Goal: Task Accomplishment & Management: Use online tool/utility

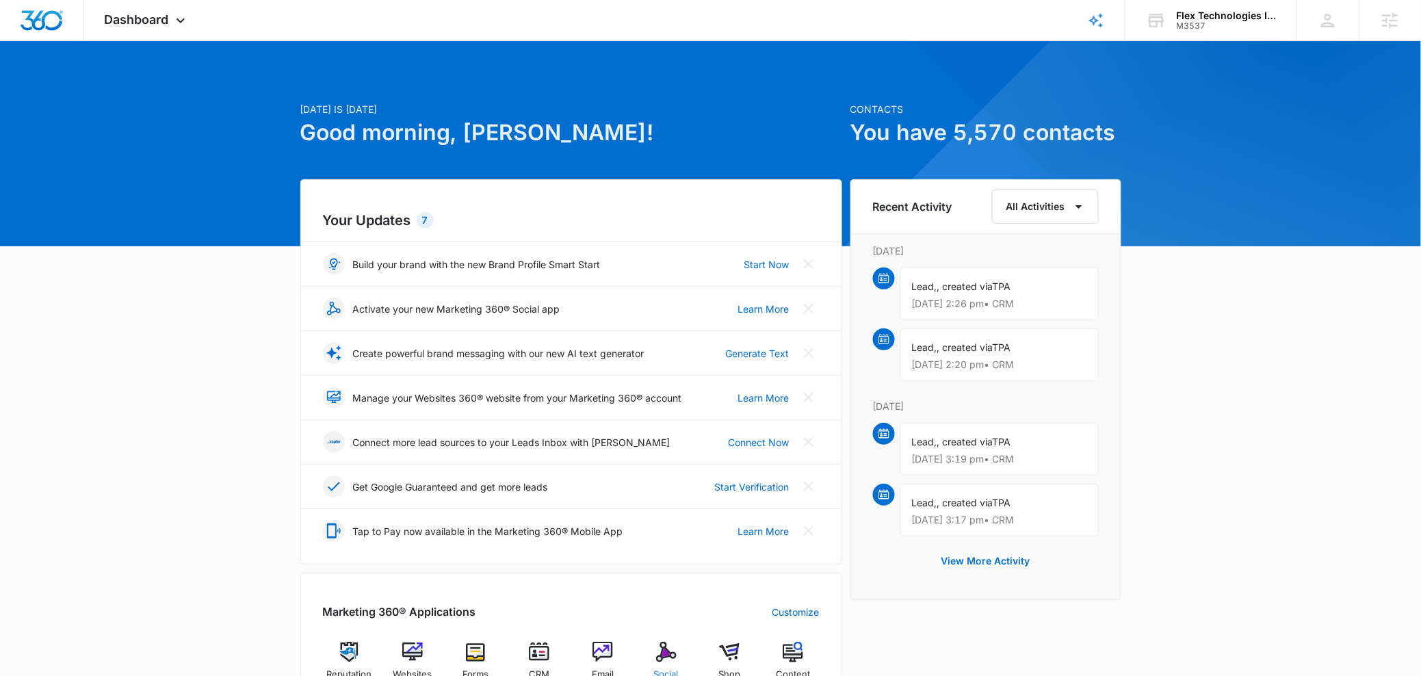
click at [656, 654] on img at bounding box center [666, 652] width 21 height 21
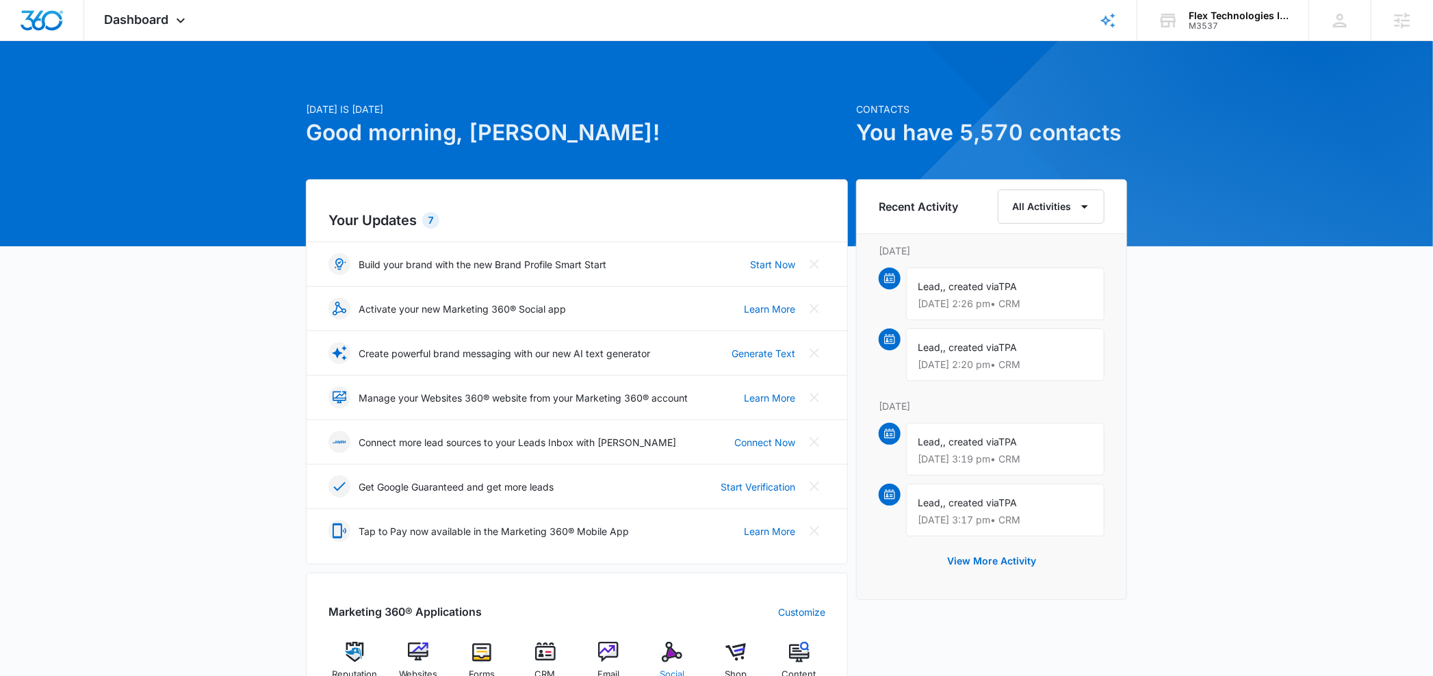
click at [656, 654] on body "Dashboard Apps Reputation Websites Forms CRM Email Social Shop Content Ads Inte…" at bounding box center [716, 608] width 1433 height 1217
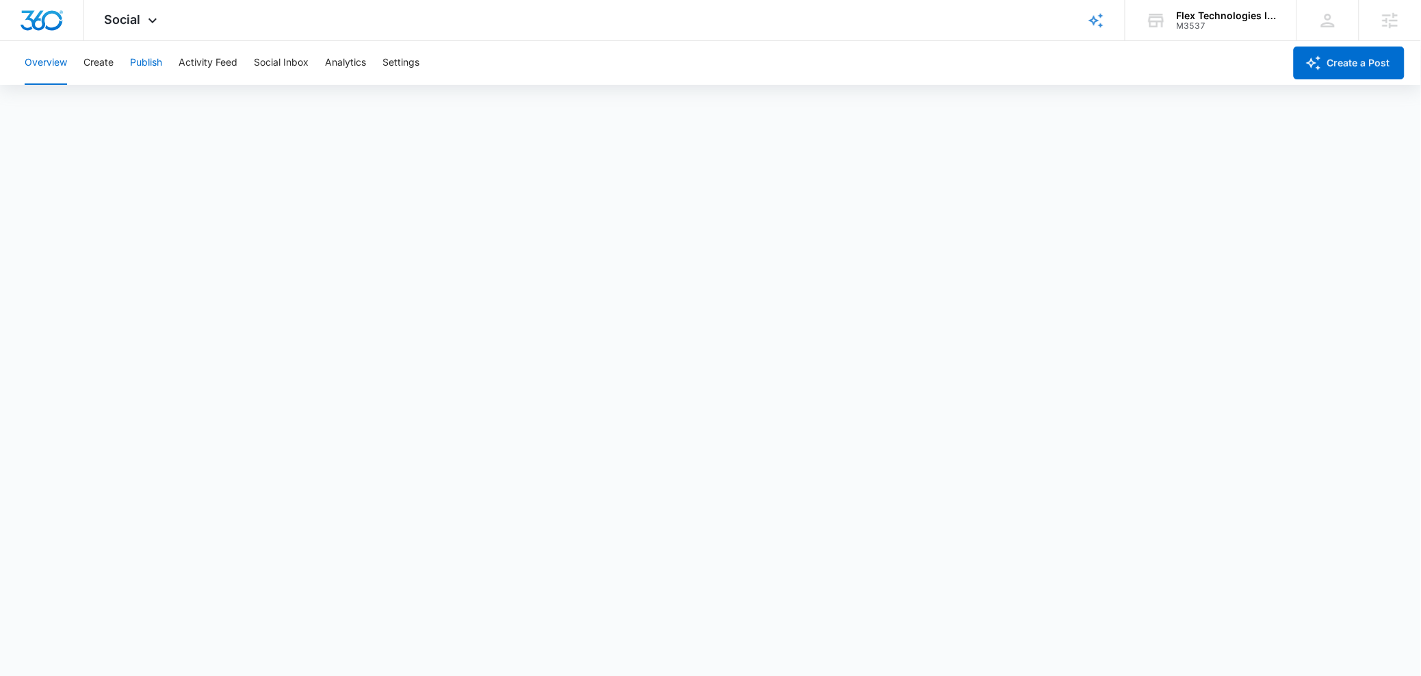
click at [149, 69] on button "Publish" at bounding box center [146, 63] width 32 height 44
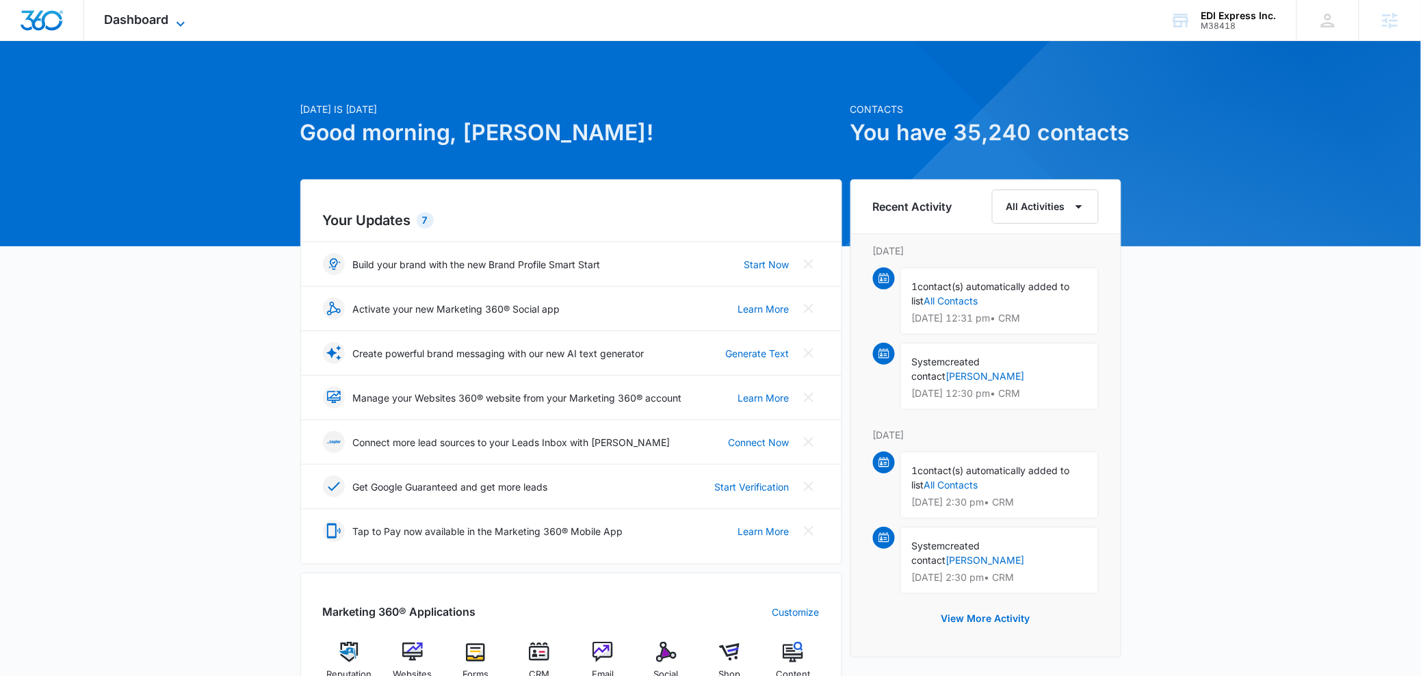
click at [136, 17] on span "Dashboard" at bounding box center [137, 19] width 64 height 14
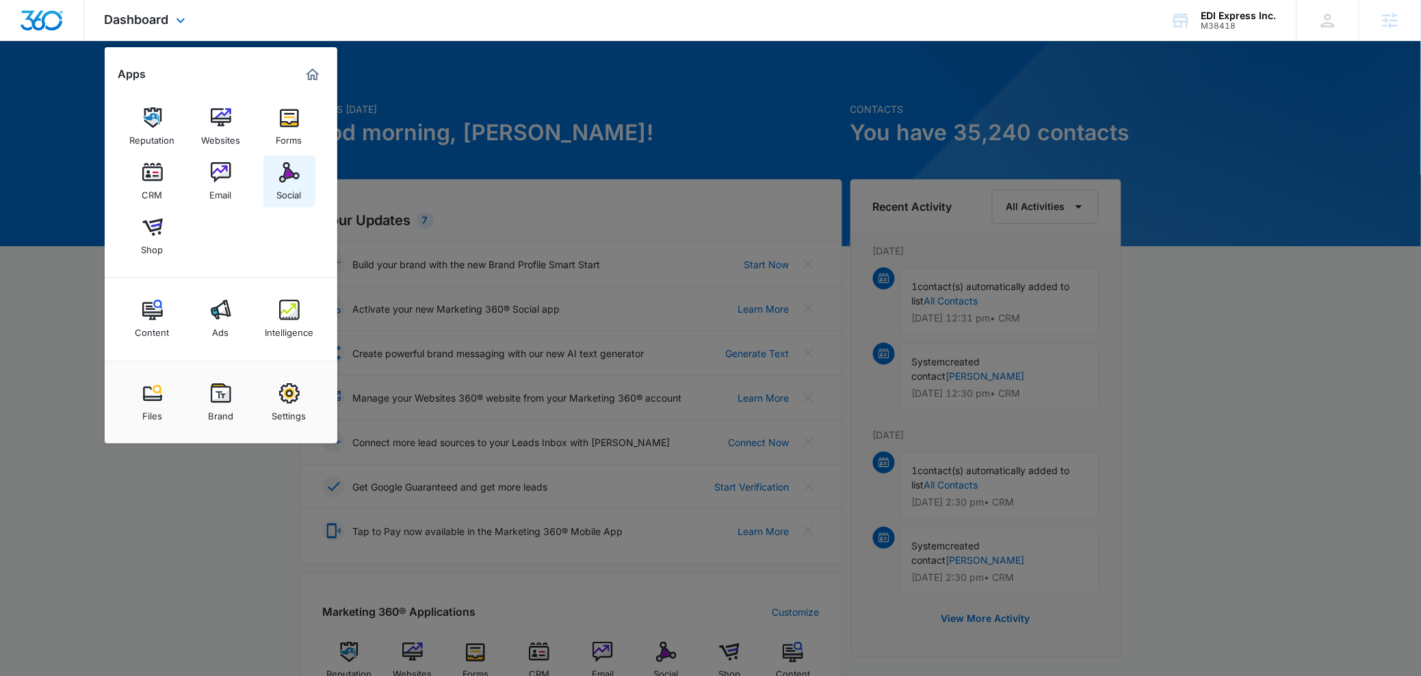
click at [297, 190] on div "Social" at bounding box center [289, 192] width 25 height 18
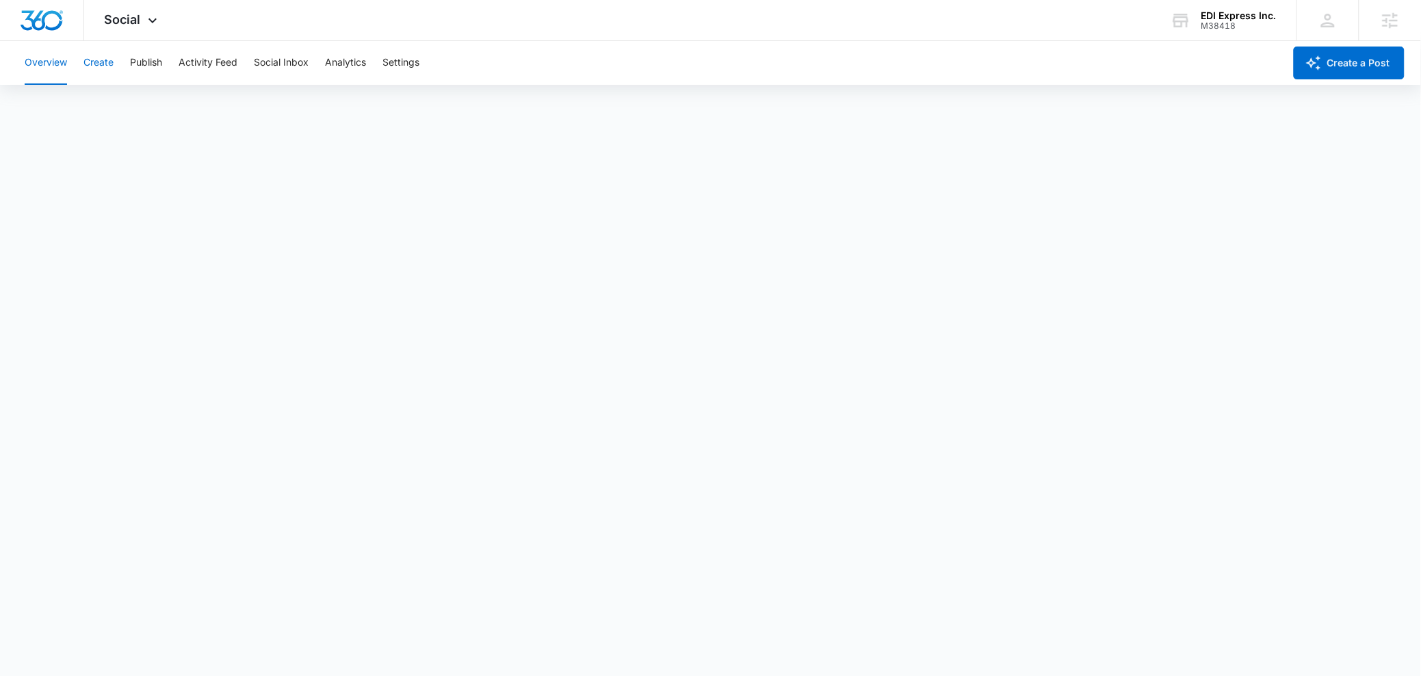
click at [97, 66] on button "Create" at bounding box center [98, 63] width 30 height 44
click at [114, 99] on button "Approvals" at bounding box center [134, 105] width 46 height 38
click at [149, 73] on button "Publish" at bounding box center [146, 63] width 32 height 44
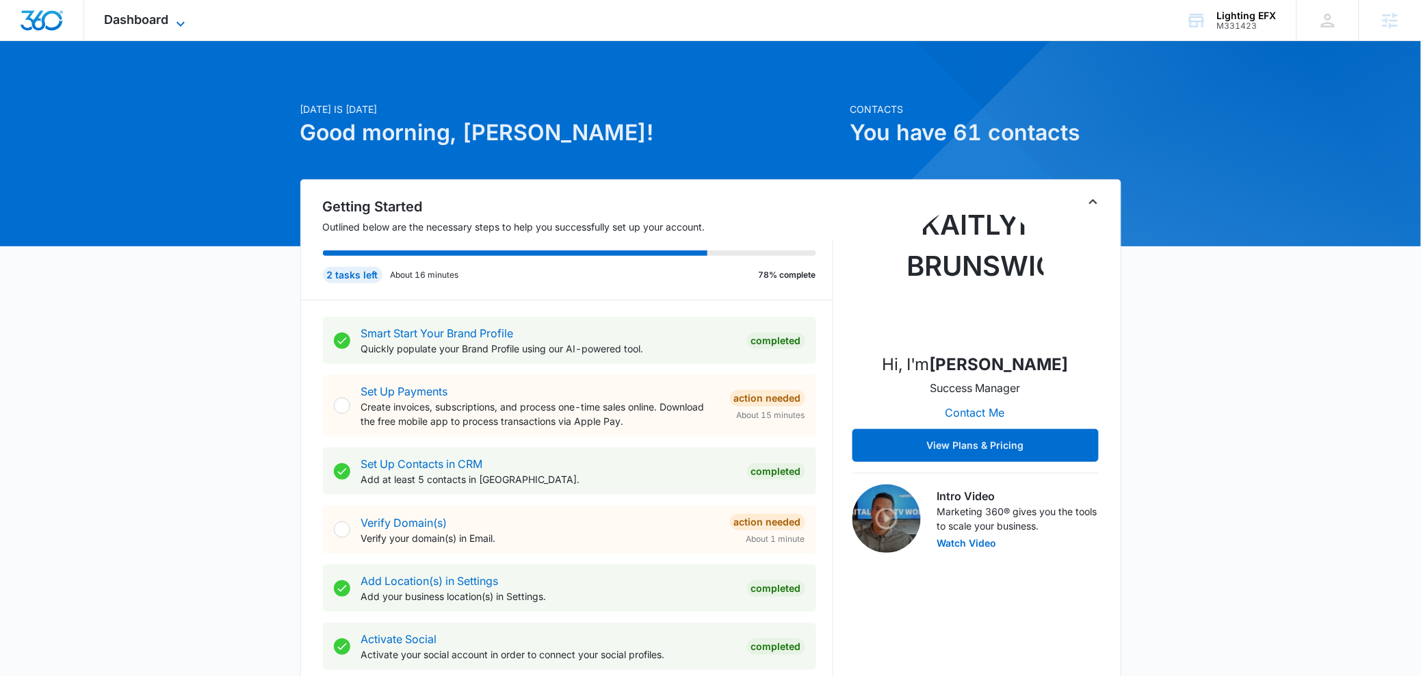
click at [148, 20] on span "Dashboard" at bounding box center [137, 19] width 64 height 14
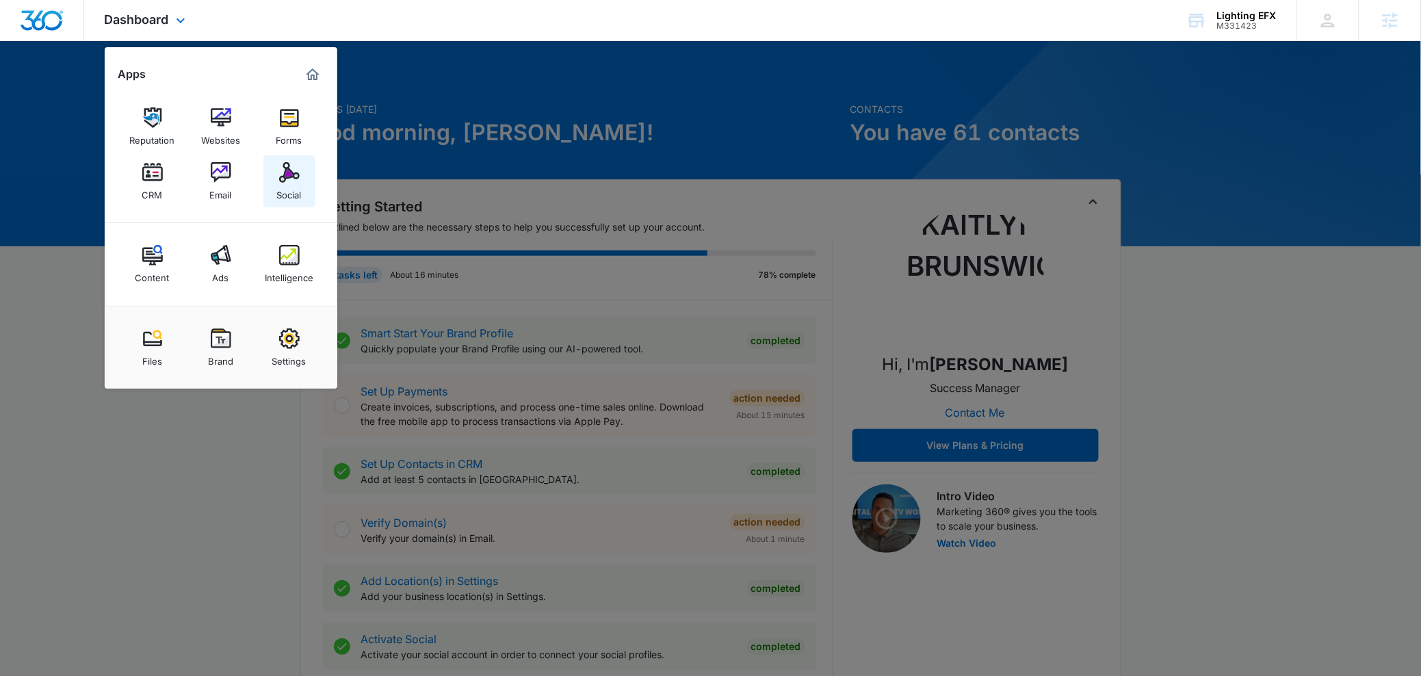
click at [292, 193] on div "Social" at bounding box center [289, 192] width 25 height 18
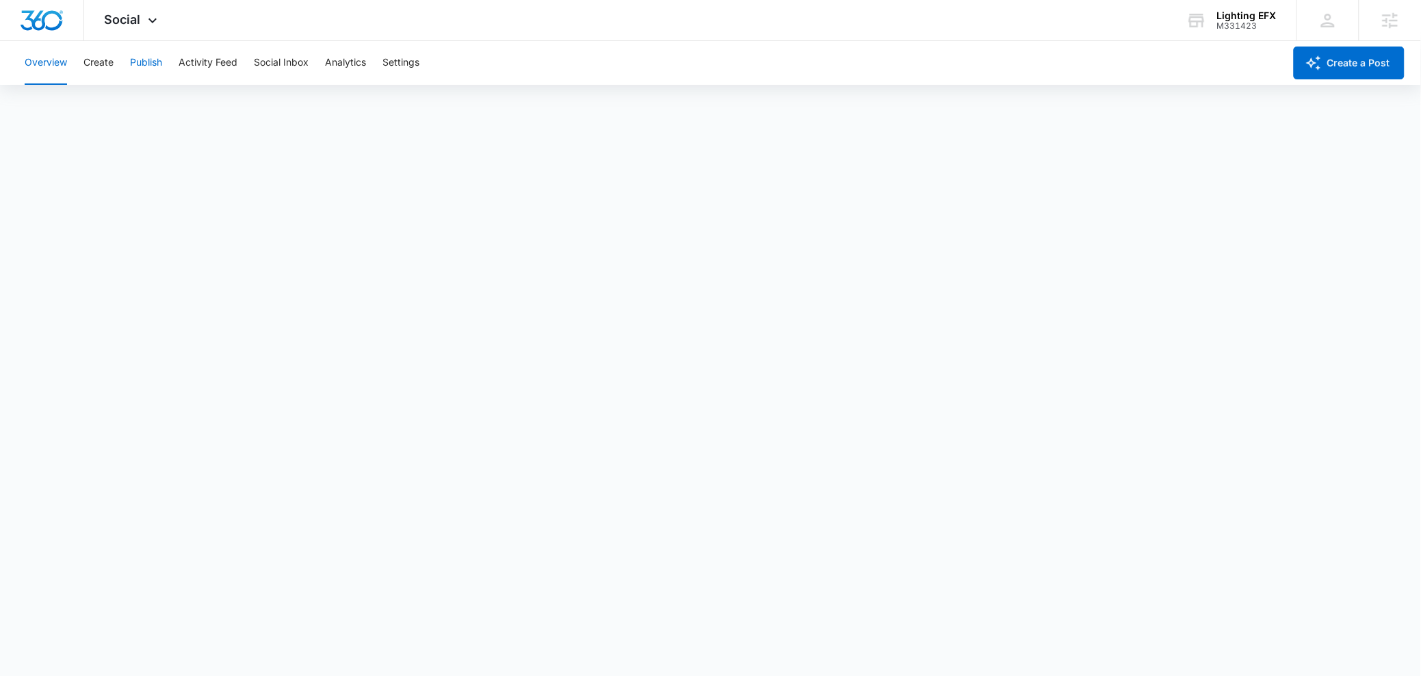
click at [133, 63] on button "Publish" at bounding box center [146, 63] width 32 height 44
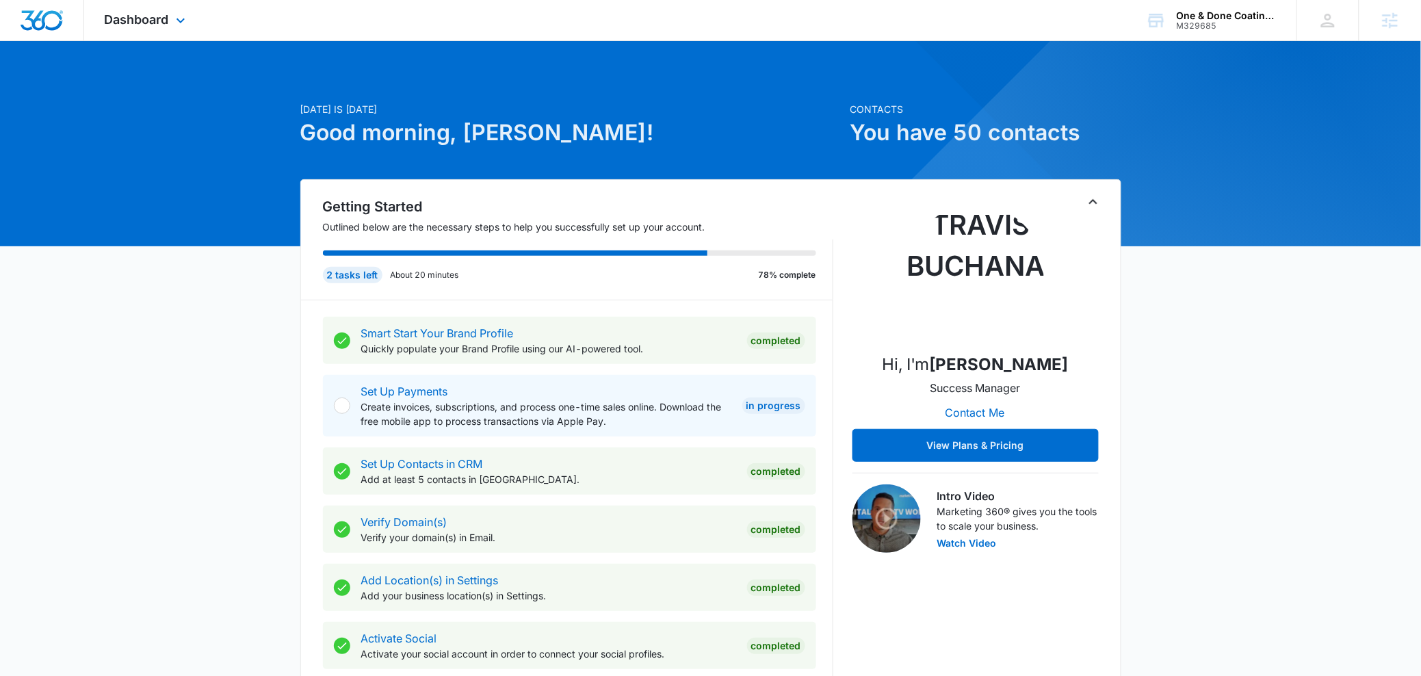
click at [193, 40] on div "Dashboard Apps Reputation Websites Forms CRM Email Social Content Ads Intellige…" at bounding box center [710, 20] width 1421 height 41
click at [172, 31] on div "Dashboard Apps Reputation Websites Forms CRM Email Social Content Ads Intellige…" at bounding box center [146, 20] width 125 height 40
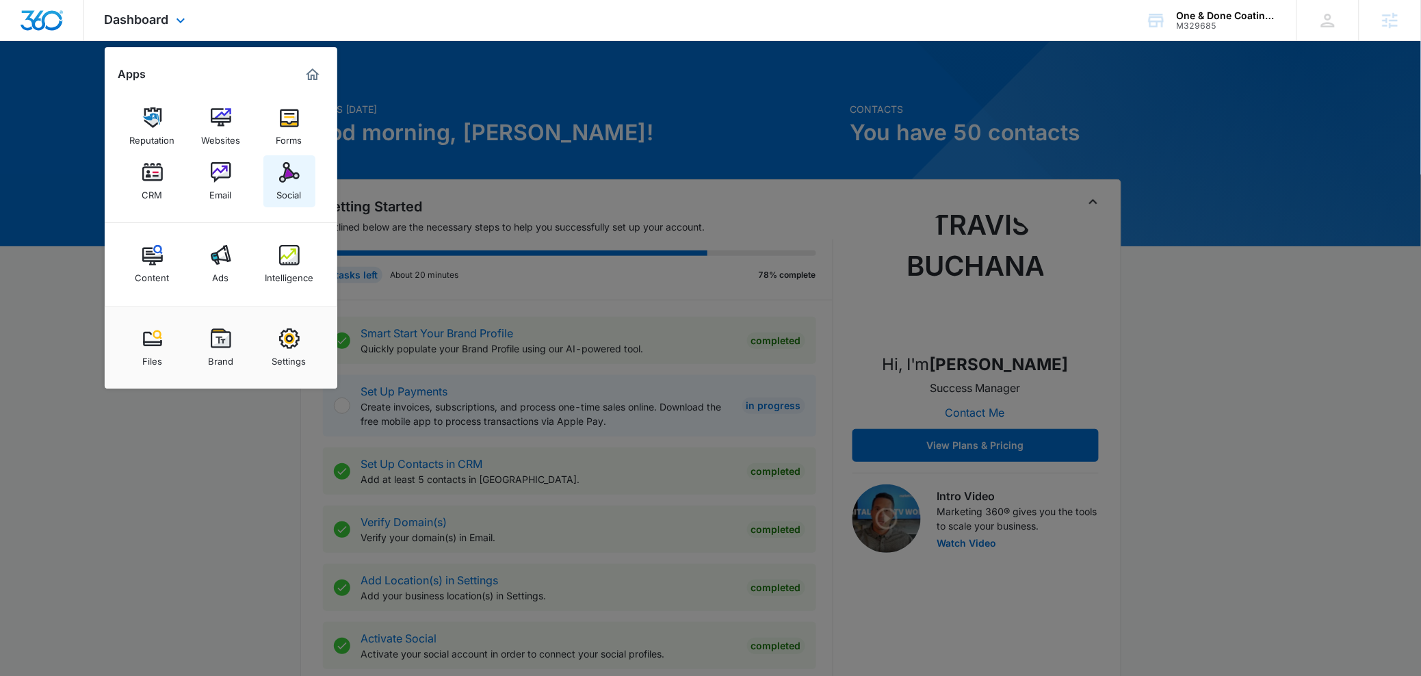
click at [295, 185] on div "Social" at bounding box center [289, 192] width 25 height 18
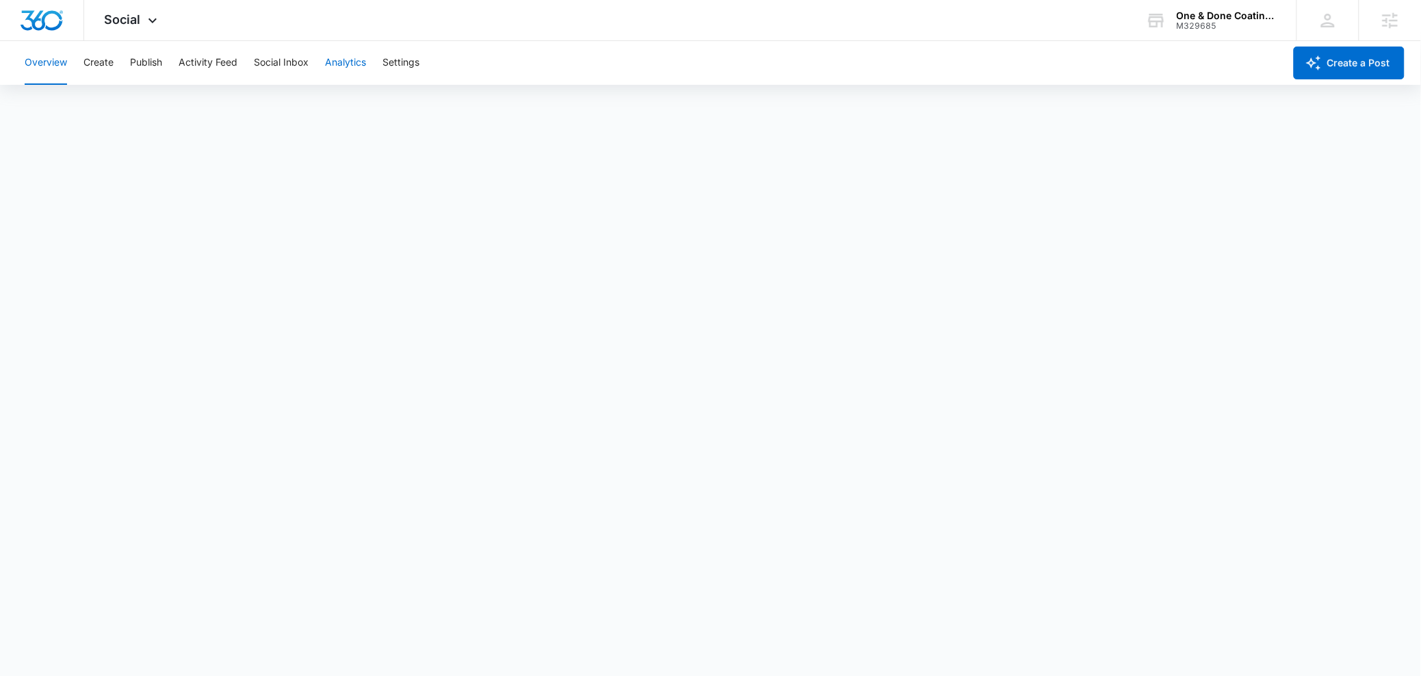
click at [346, 62] on button "Analytics" at bounding box center [345, 63] width 41 height 44
click at [456, 109] on button "Reports" at bounding box center [449, 105] width 35 height 38
